Goal: Task Accomplishment & Management: Use online tool/utility

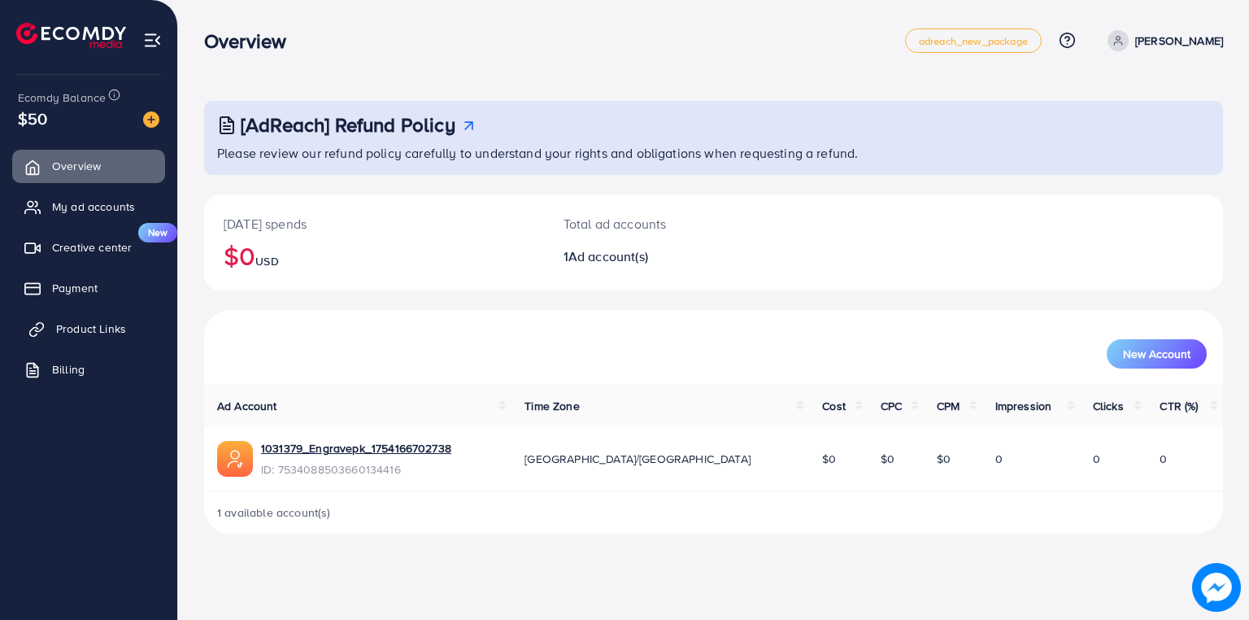
click at [89, 325] on span "Product Links" at bounding box center [91, 328] width 70 height 16
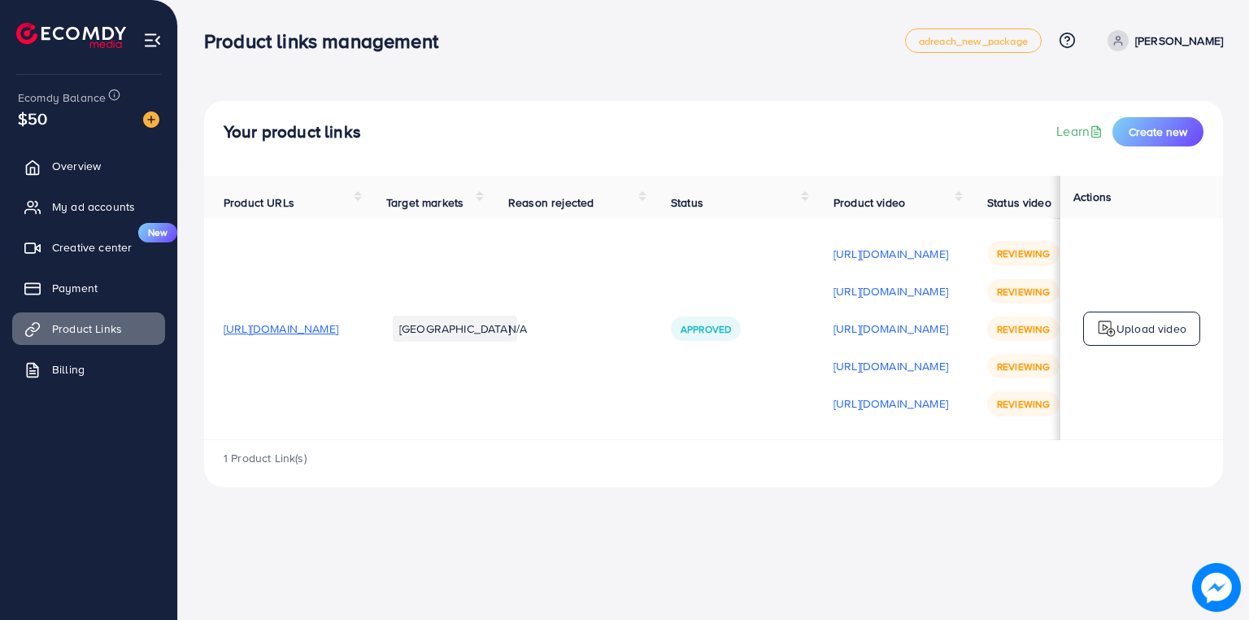
scroll to position [0, 269]
click at [1179, 449] on div "1 Product Link(s)" at bounding box center [713, 463] width 1019 height 47
click at [1129, 439] on td "Upload video" at bounding box center [1142, 328] width 163 height 221
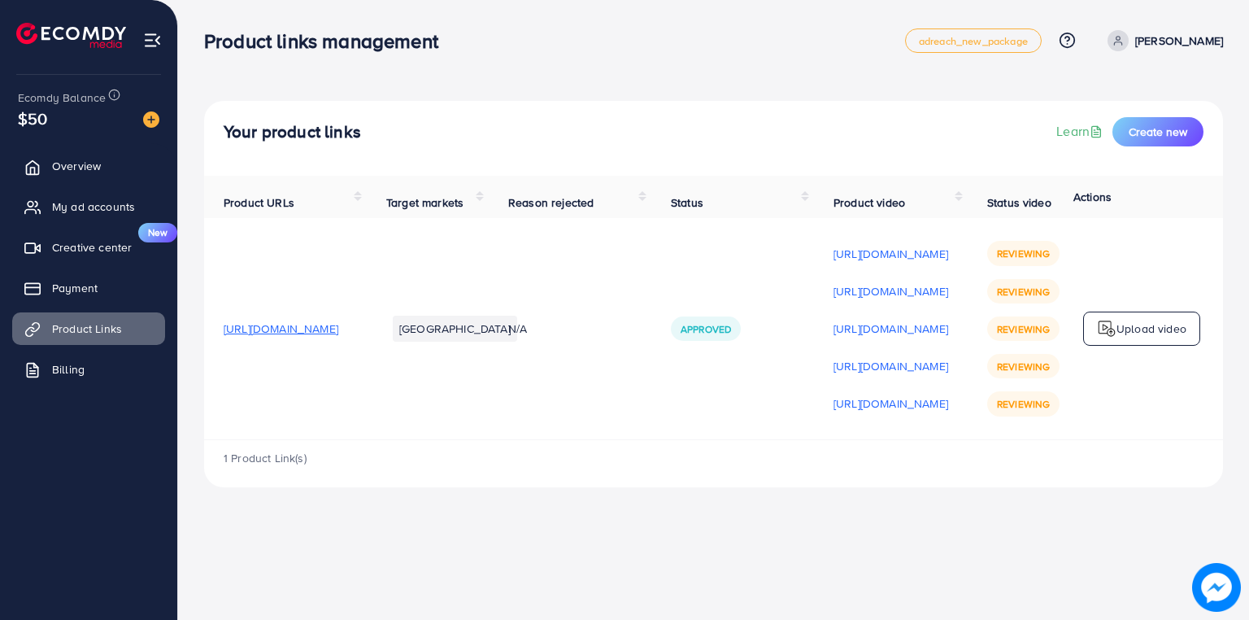
click at [1096, 450] on div "1 Product Link(s)" at bounding box center [713, 463] width 1019 height 47
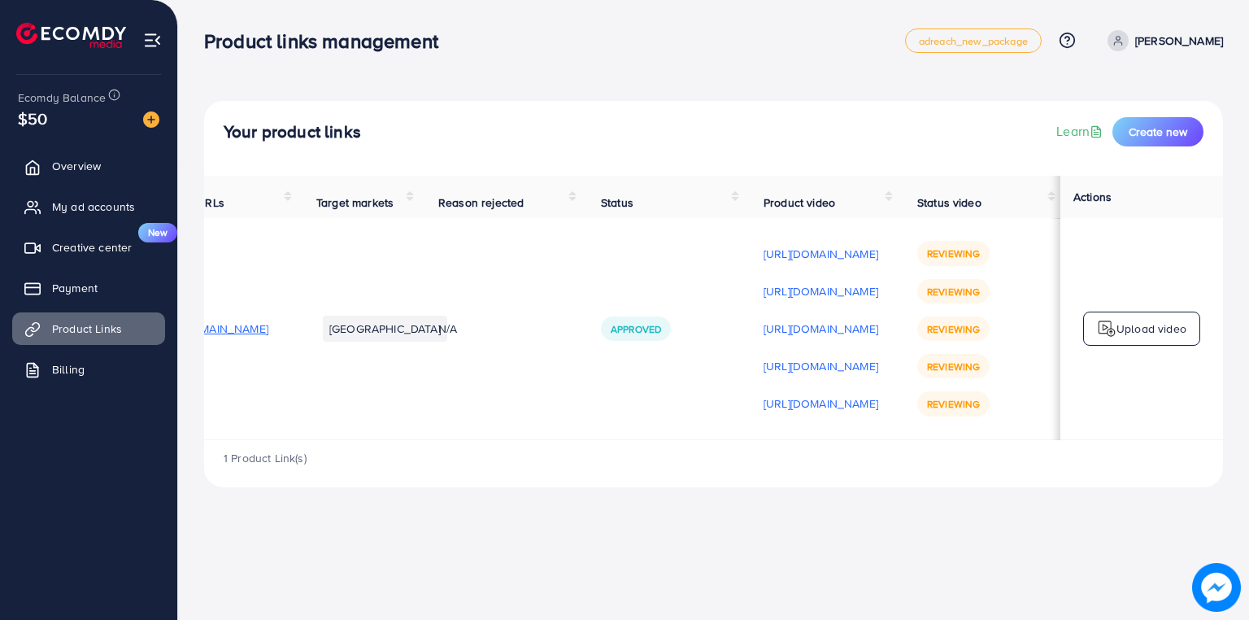
scroll to position [0, 113]
